Goal: Use online tool/utility: Utilize a website feature to perform a specific function

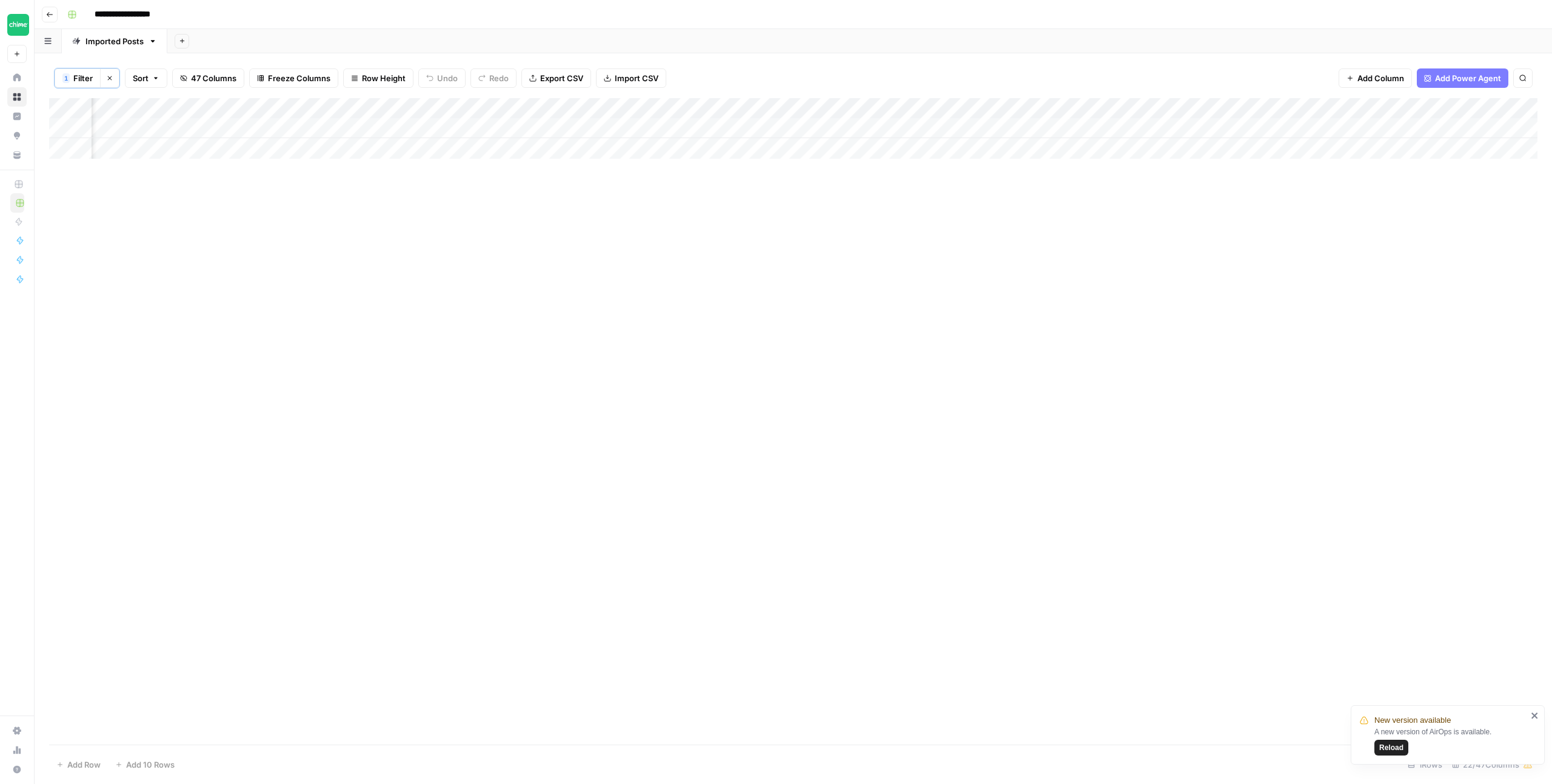
scroll to position [0, 1087]
click at [571, 123] on div "Add Column" at bounding box center [793, 129] width 1488 height 61
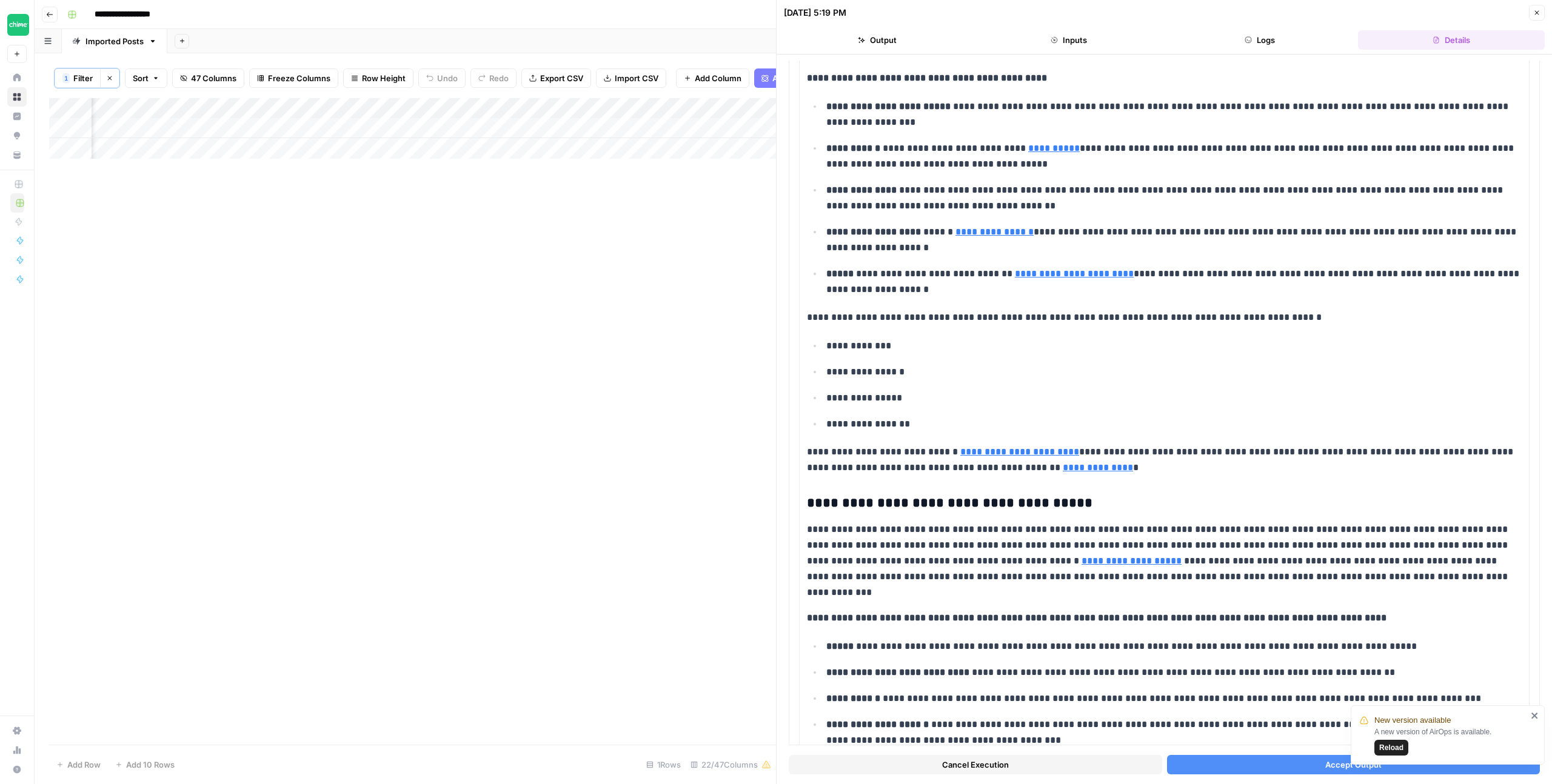
scroll to position [489, 0]
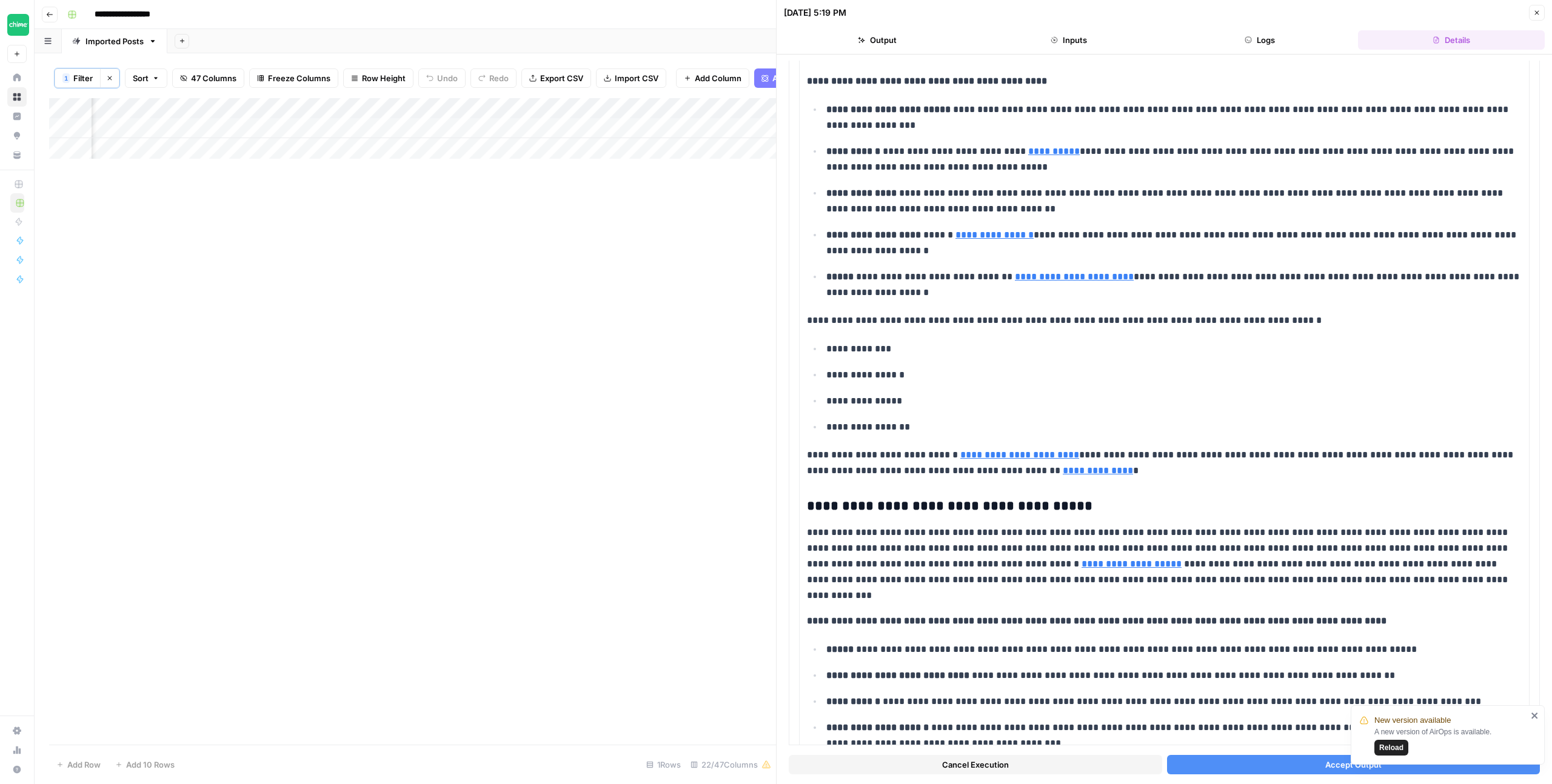
click at [1269, 762] on button "Accept Output" at bounding box center [1353, 765] width 374 height 20
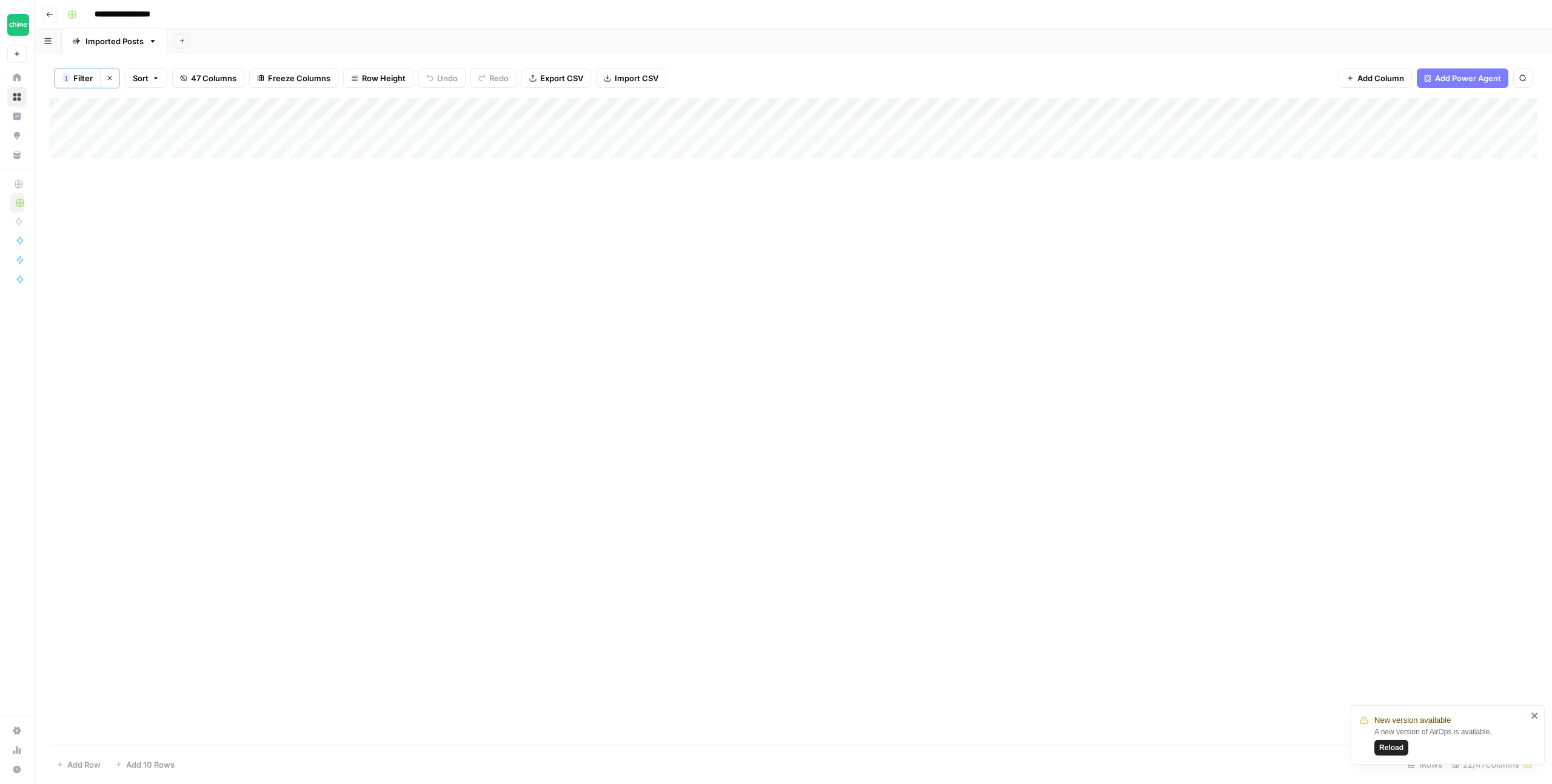
click at [507, 108] on div "Add Column" at bounding box center [793, 129] width 1488 height 61
click at [461, 244] on button "Filter" at bounding box center [491, 237] width 134 height 17
click at [456, 146] on input "types-of-bank-accounts" at bounding box center [521, 142] width 161 height 12
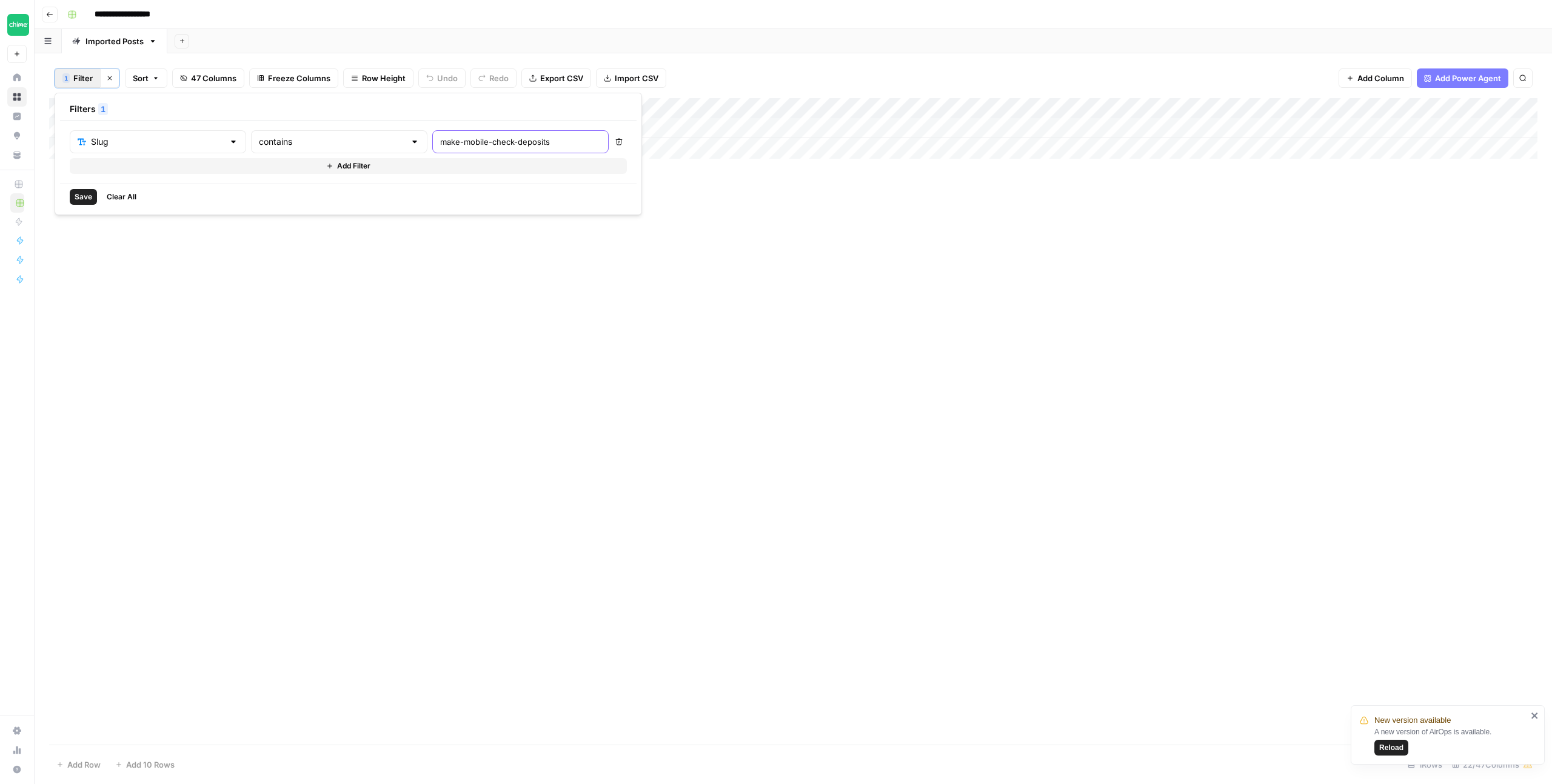
type input "make-mobile-check-deposits"
click at [88, 195] on span "Save" at bounding box center [83, 197] width 17 height 11
click at [1132, 127] on div "Add Column" at bounding box center [793, 129] width 1488 height 61
click at [775, 129] on div "Add Column" at bounding box center [793, 129] width 1488 height 61
